Goal: Task Accomplishment & Management: Use online tool/utility

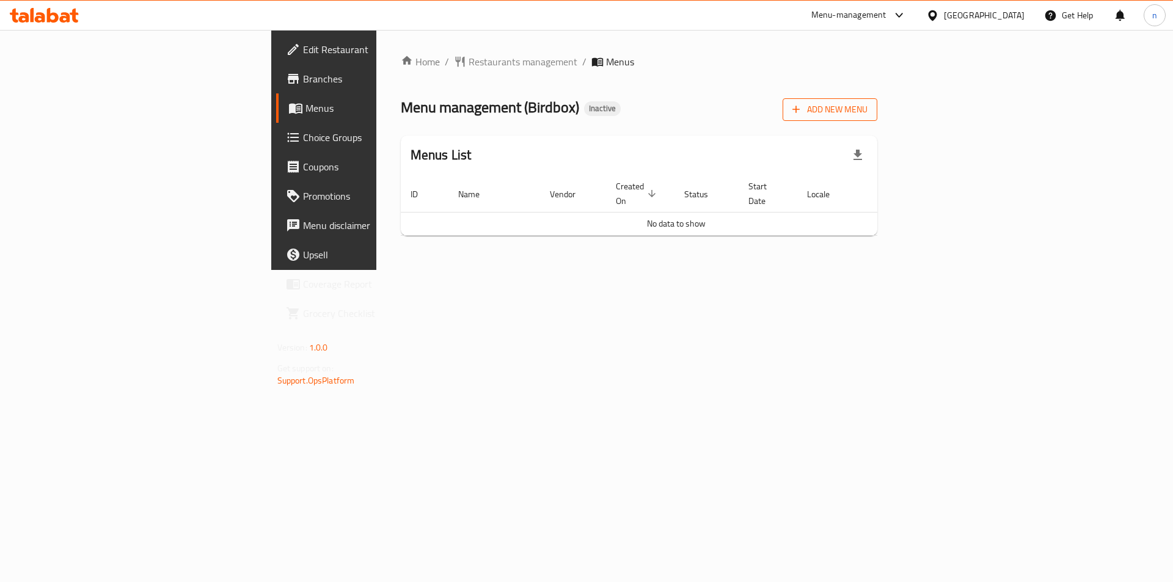
click at [868, 113] on span "Add New Menu" at bounding box center [830, 109] width 75 height 15
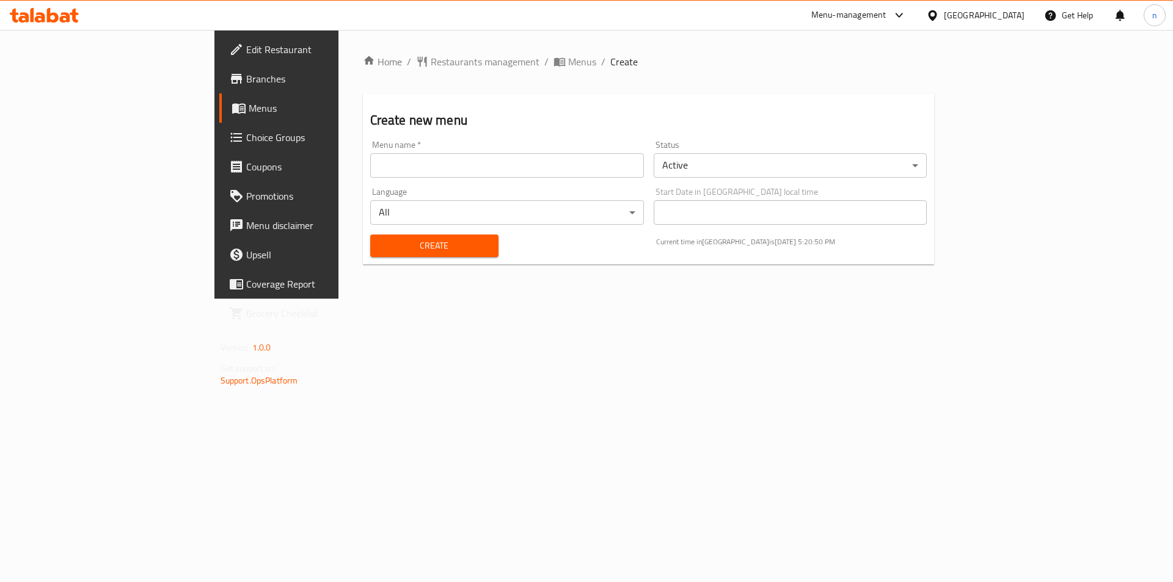
click at [406, 166] on input "text" at bounding box center [507, 165] width 274 height 24
type input "14/9"
click at [370, 235] on button "Create" at bounding box center [434, 246] width 128 height 23
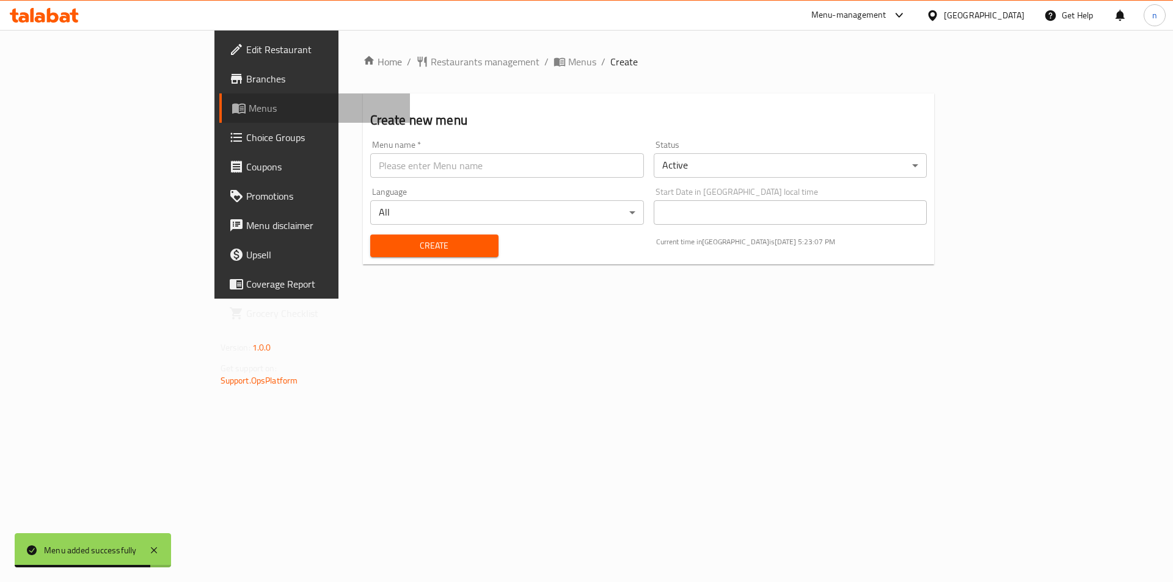
click at [249, 106] on span "Menus" at bounding box center [325, 108] width 152 height 15
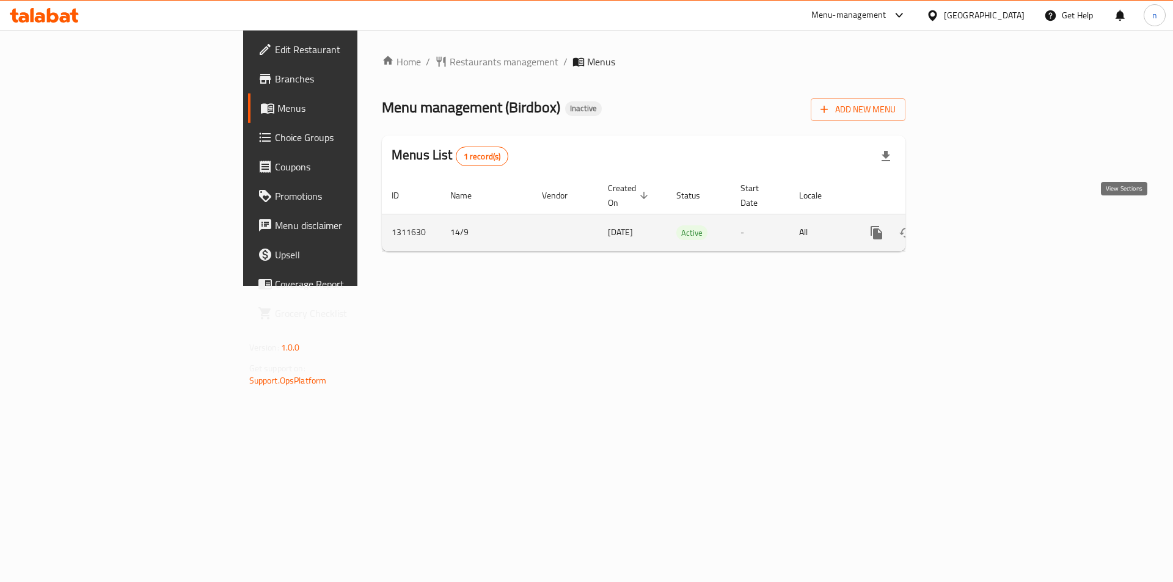
click at [970, 227] on icon "enhanced table" at bounding box center [964, 232] width 11 height 11
